Goal: Information Seeking & Learning: Learn about a topic

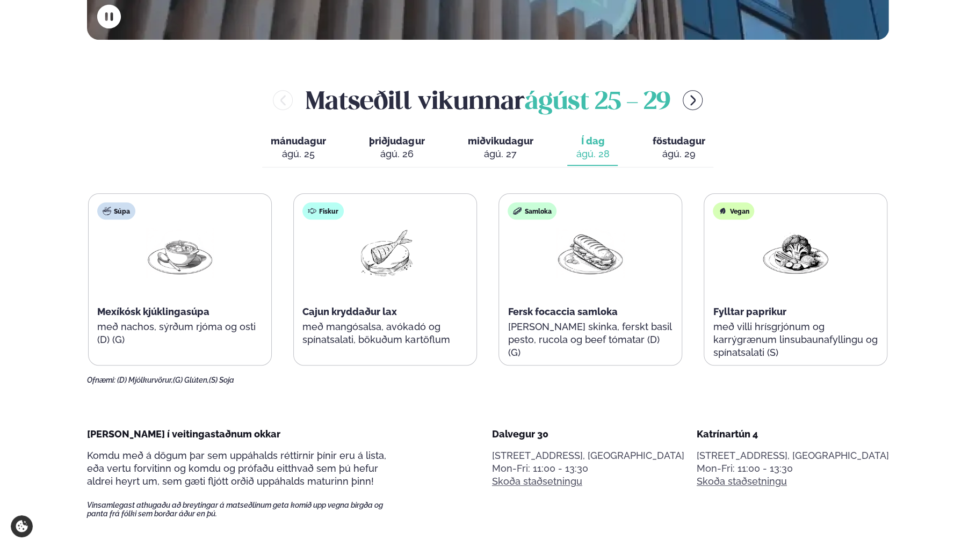
scroll to position [483, 0]
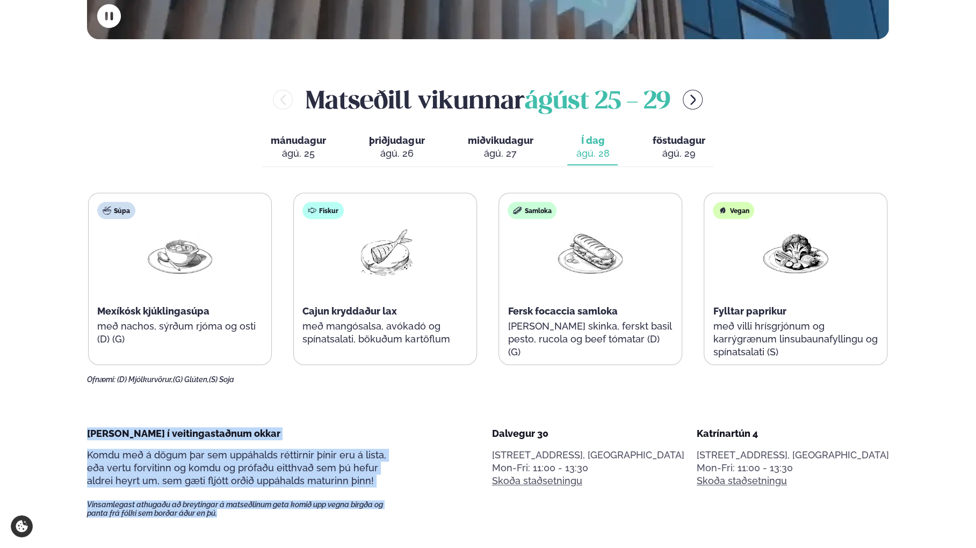
drag, startPoint x: 87, startPoint y: 433, endPoint x: 414, endPoint y: 515, distance: 337.2
click at [334, 480] on span "Komdu með á dögum þar sem uppáhalds réttirnir þínir eru á lista, eða vertu forv…" at bounding box center [236, 467] width 299 height 37
drag, startPoint x: 267, startPoint y: 522, endPoint x: 71, endPoint y: 421, distance: 221.2
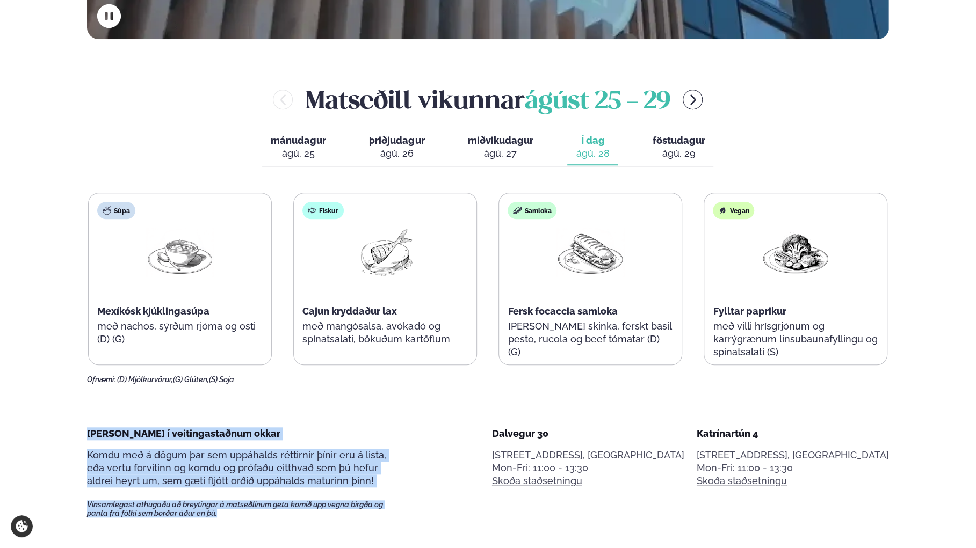
click at [184, 428] on span "[PERSON_NAME] í veitingastaðnum okkar" at bounding box center [183, 433] width 193 height 11
drag, startPoint x: 75, startPoint y: 429, endPoint x: 266, endPoint y: 515, distance: 209.1
click at [251, 511] on span "Vinsamlegast athugaðu að breytingar á matseðlinum geta komið upp vegna birgða o…" at bounding box center [244, 508] width 315 height 17
drag, startPoint x: 249, startPoint y: 510, endPoint x: 79, endPoint y: 432, distance: 186.2
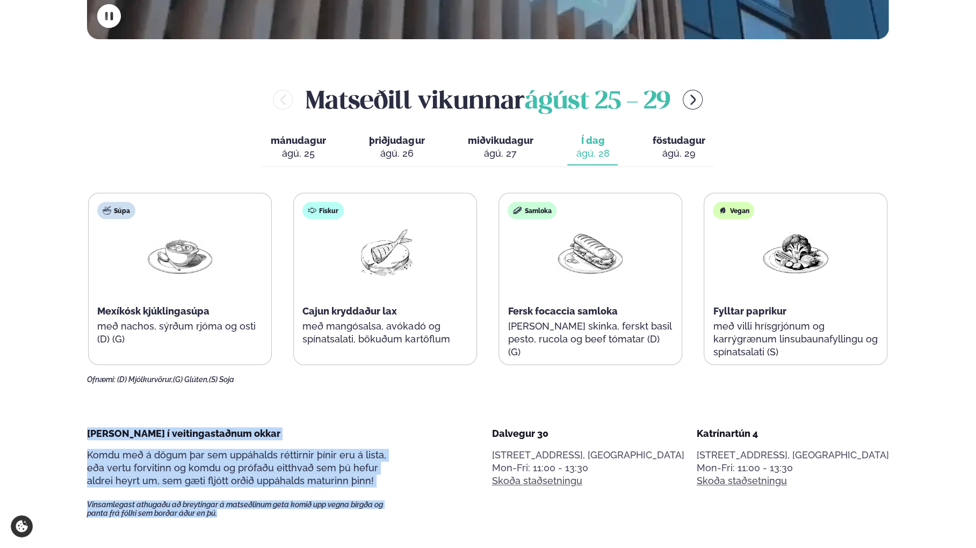
drag, startPoint x: 73, startPoint y: 430, endPoint x: 285, endPoint y: 529, distance: 234.0
click at [247, 490] on p "Vinsamlegast athugaðu að breytingar á matseðlinum geta komið upp vegna birgða o…" at bounding box center [244, 503] width 315 height 31
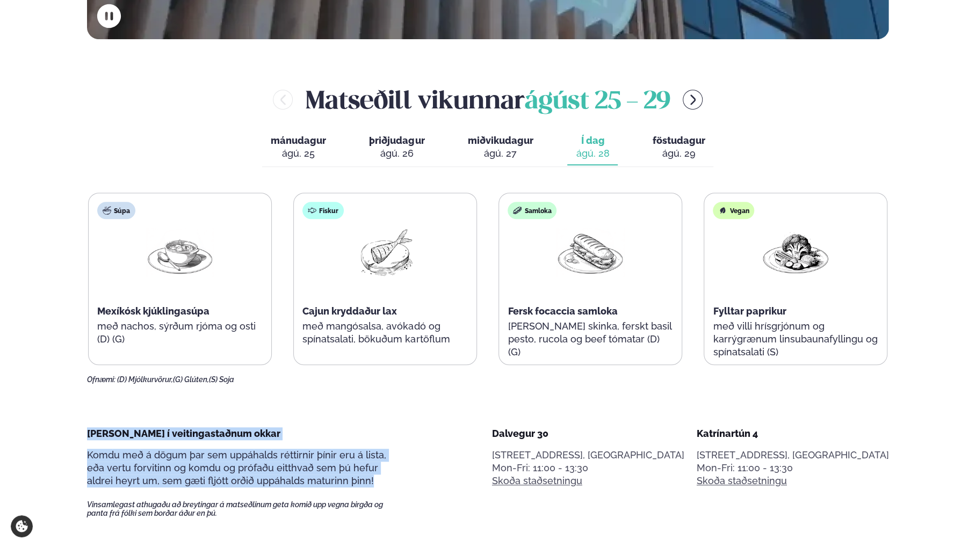
drag, startPoint x: 384, startPoint y: 487, endPoint x: 54, endPoint y: 428, distance: 336.0
click at [256, 442] on div "[PERSON_NAME] í veitingastaðnum okkar Komdu með á dögum þar sem uppáhalds rétti…" at bounding box center [244, 472] width 315 height 91
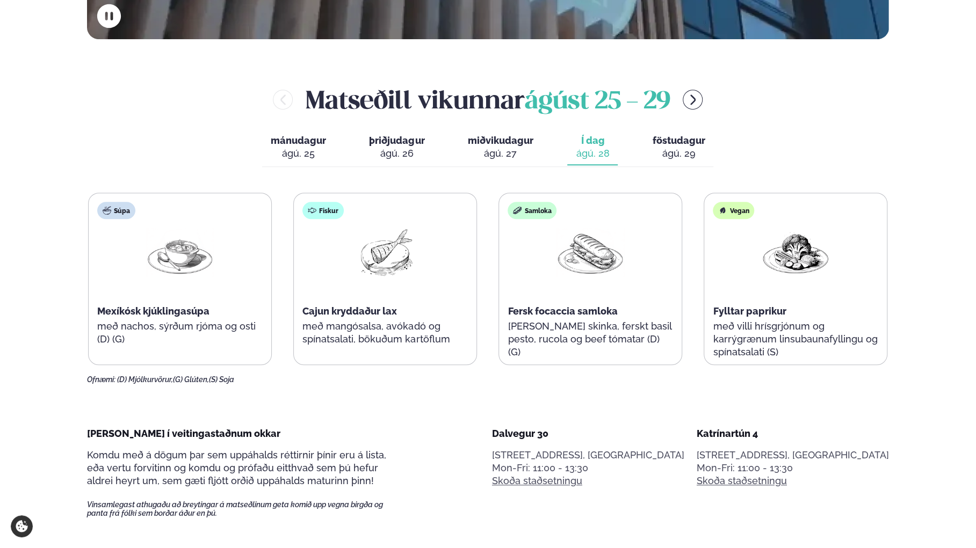
click at [672, 146] on span "föstudagur" at bounding box center [678, 140] width 53 height 11
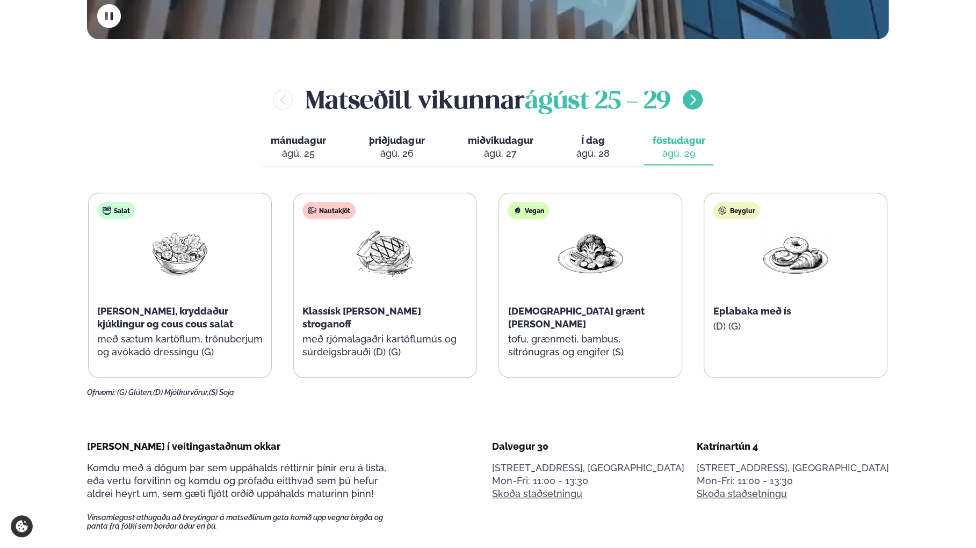
click at [694, 100] on icon "menu-btn-right" at bounding box center [692, 99] width 13 height 13
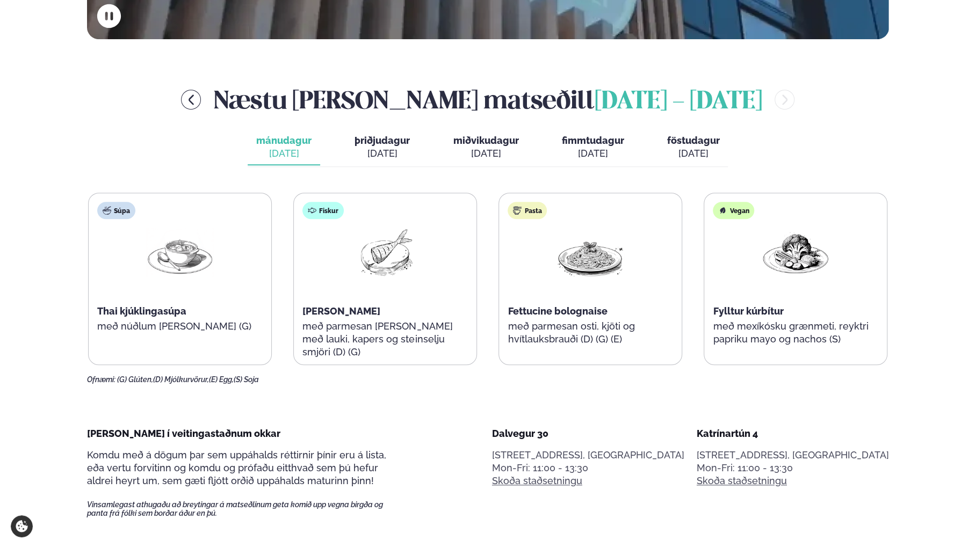
click at [361, 148] on div "[DATE]" at bounding box center [381, 153] width 55 height 13
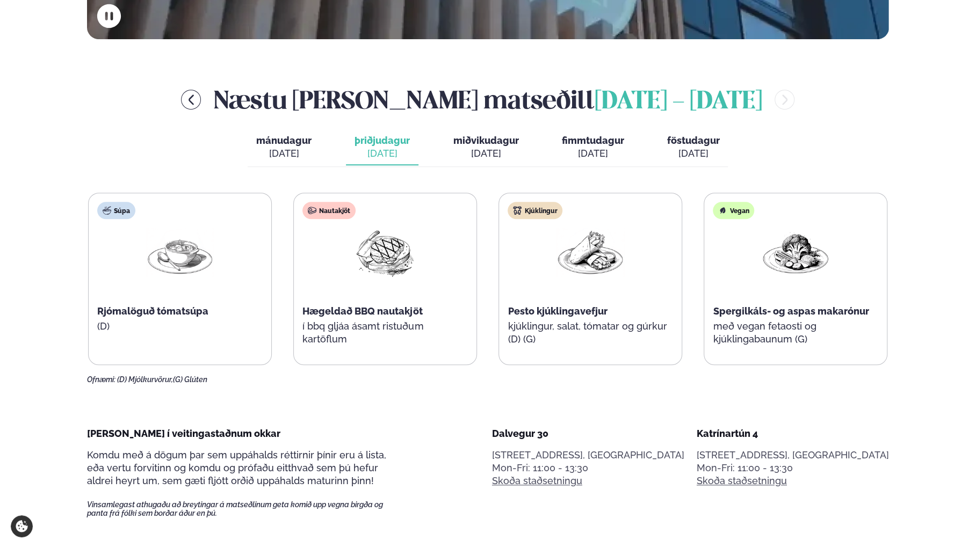
click at [468, 144] on span "miðvikudagur" at bounding box center [486, 140] width 66 height 11
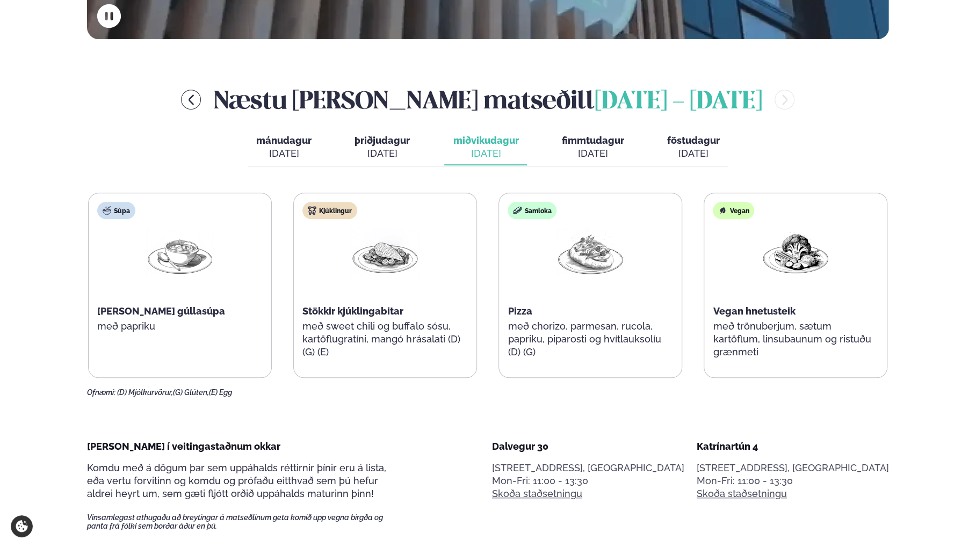
click at [592, 146] on span "fimmtudagur" at bounding box center [592, 140] width 62 height 11
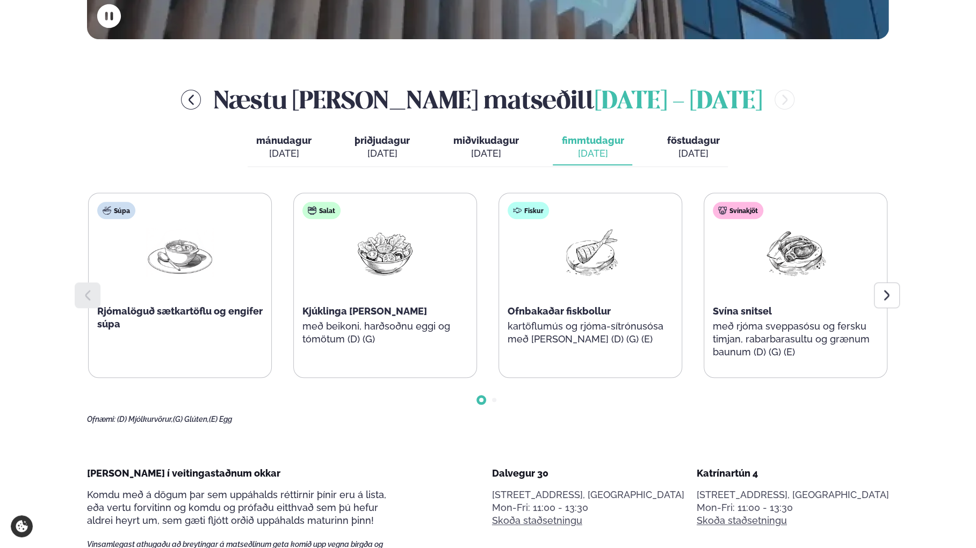
click at [689, 149] on div "[DATE]" at bounding box center [692, 153] width 53 height 13
